Goal: Information Seeking & Learning: Learn about a topic

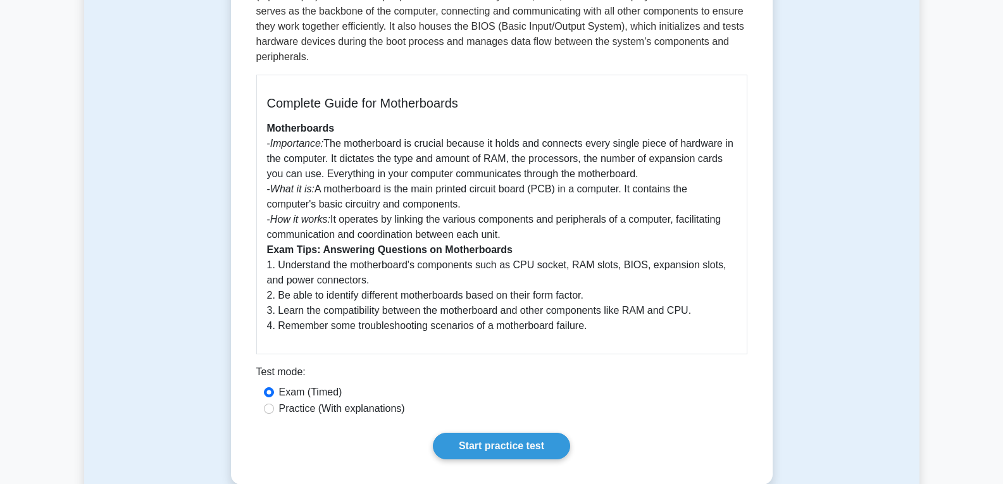
scroll to position [219, 0]
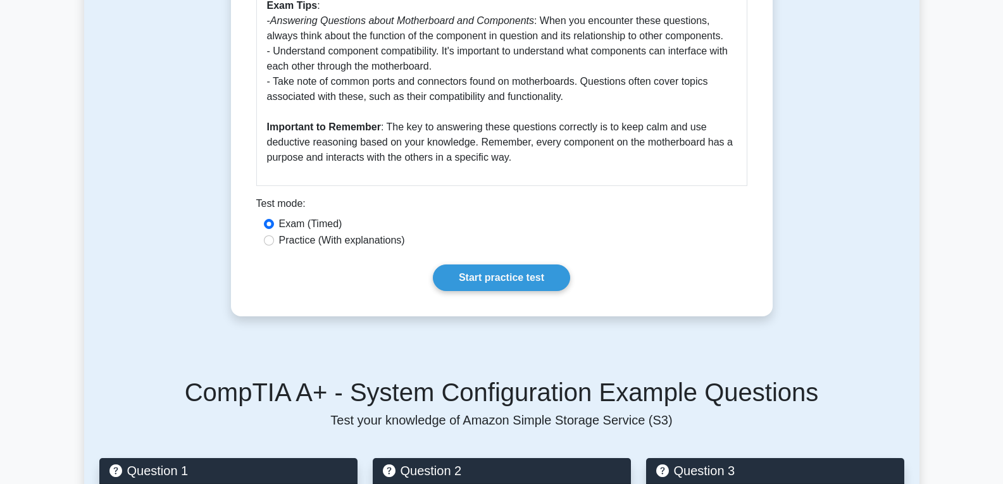
scroll to position [621, 0]
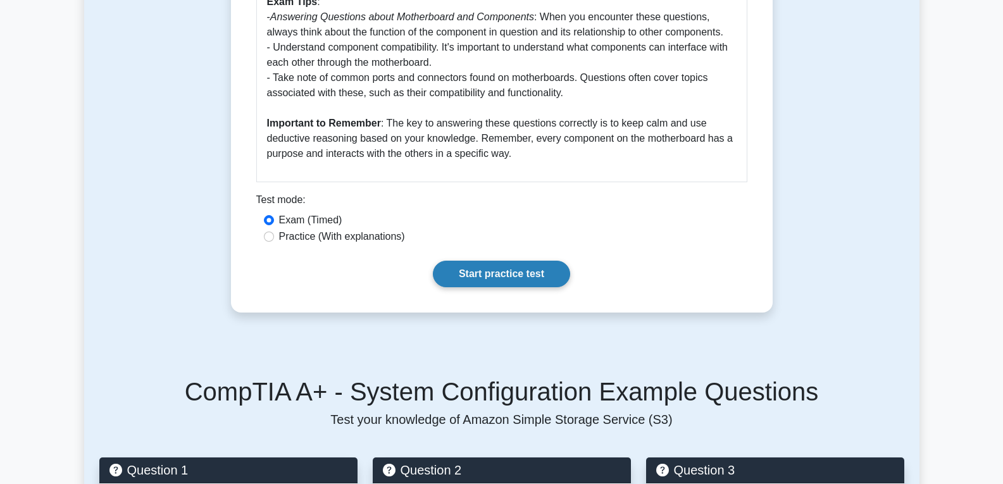
click at [463, 270] on link "Start practice test" at bounding box center [501, 274] width 137 height 27
